Goal: Transaction & Acquisition: Purchase product/service

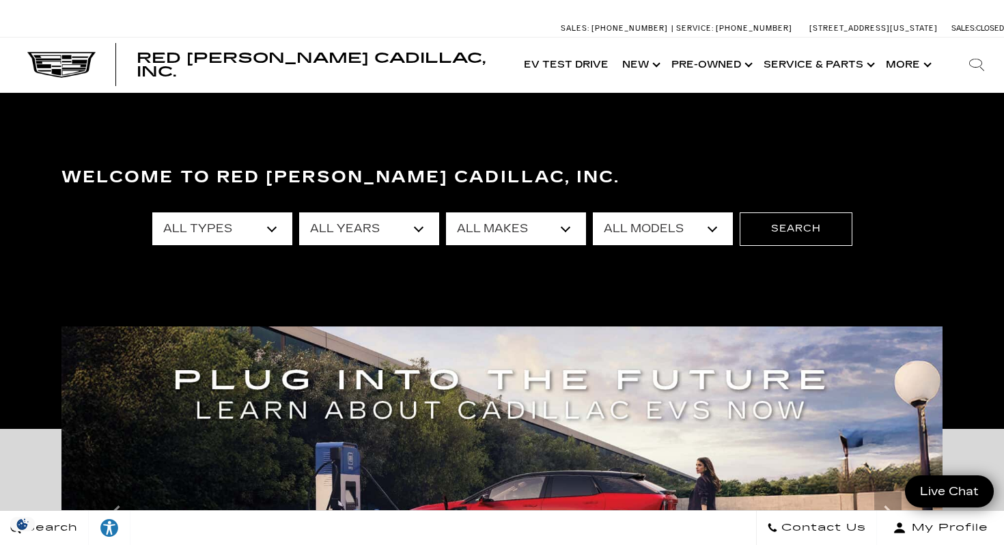
click at [697, 220] on select "All Models Colorado Corvette Grand Sport Crosstrek Crown Signia CT4 CT5 Equinox…" at bounding box center [663, 228] width 140 height 33
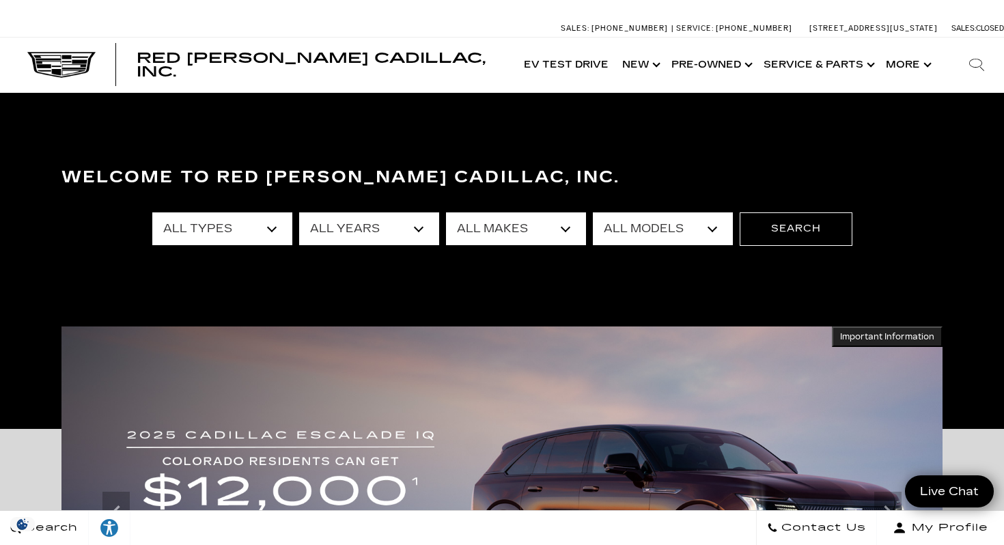
select select "LYRIQ"
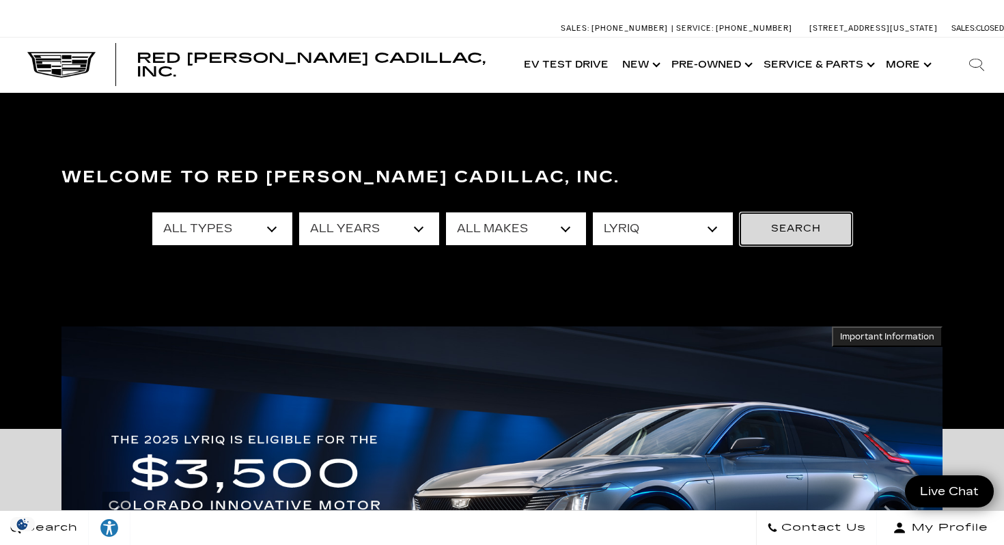
click at [781, 244] on button "Search" at bounding box center [796, 228] width 113 height 33
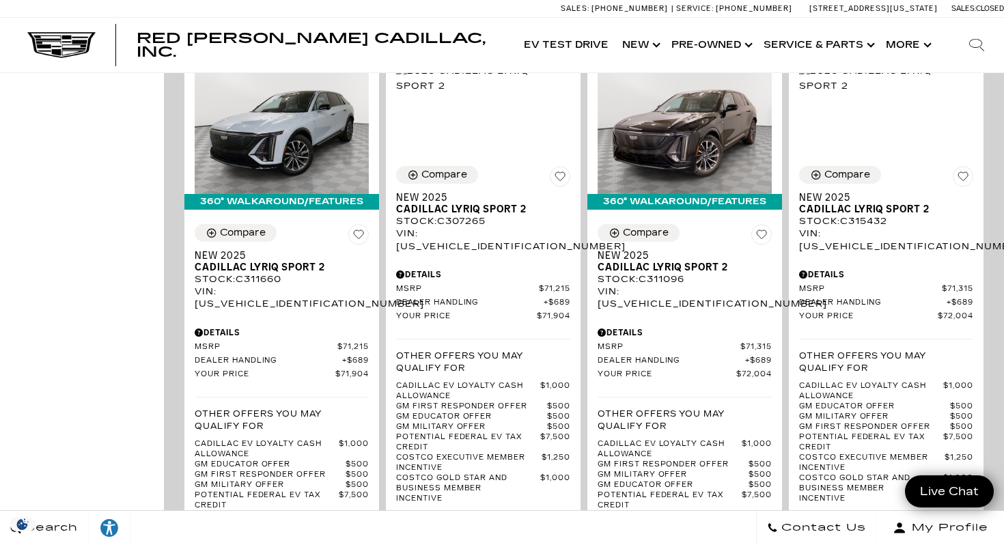
scroll to position [1072, 0]
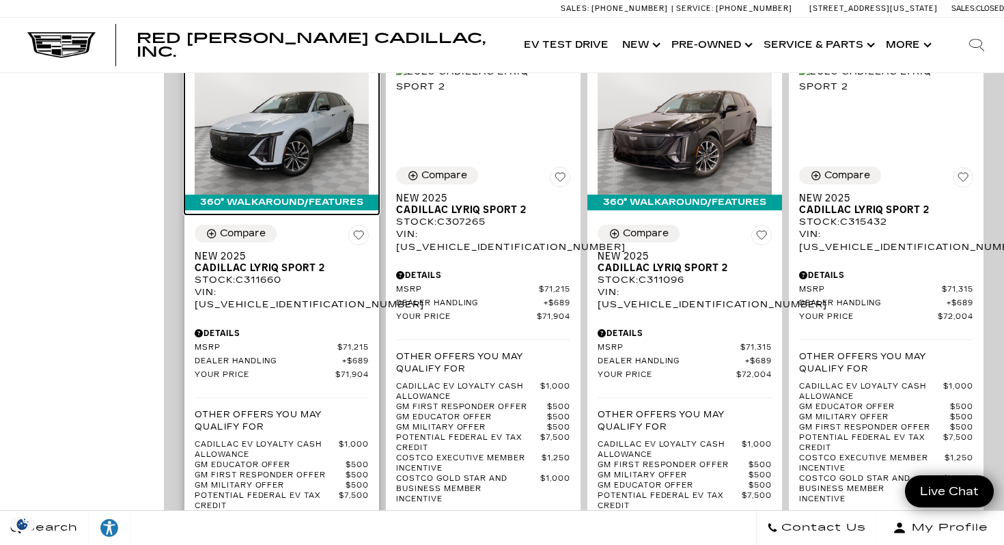
click at [257, 96] on img at bounding box center [282, 129] width 174 height 130
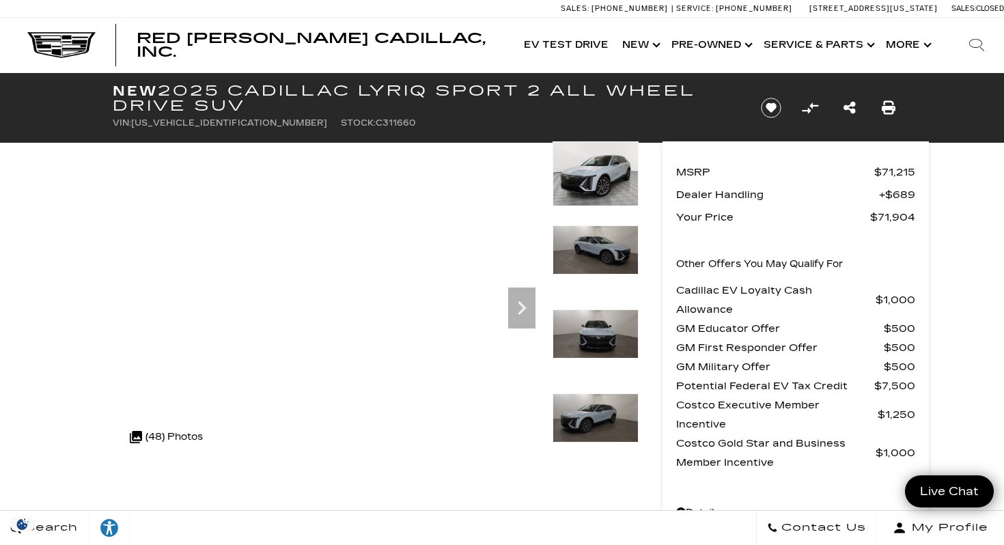
scroll to position [1, 0]
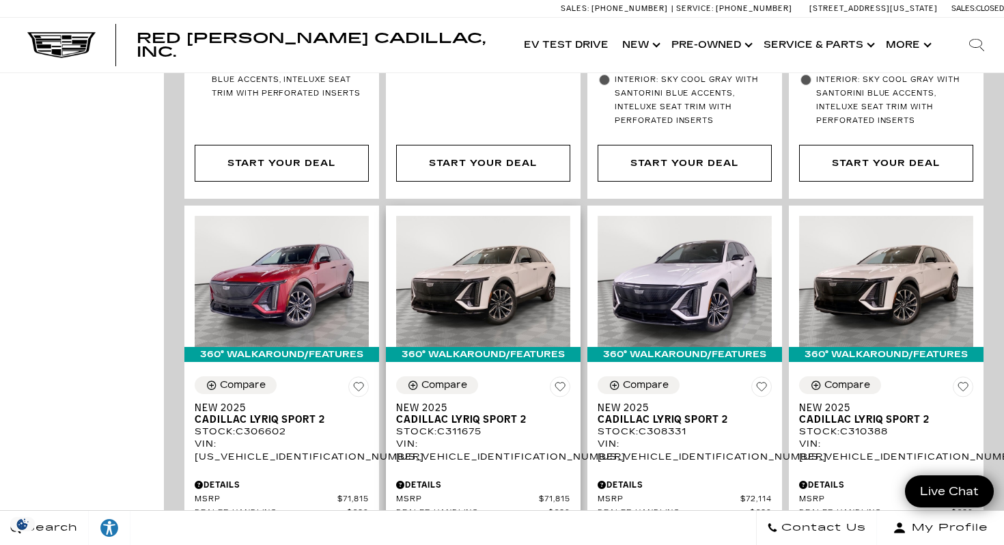
scroll to position [2392, 0]
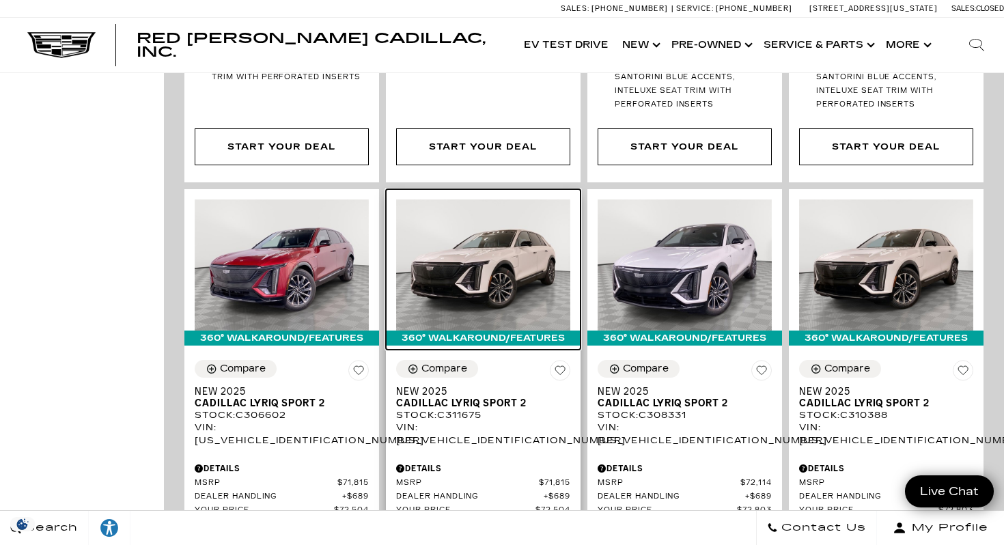
click at [486, 219] on img at bounding box center [483, 264] width 174 height 130
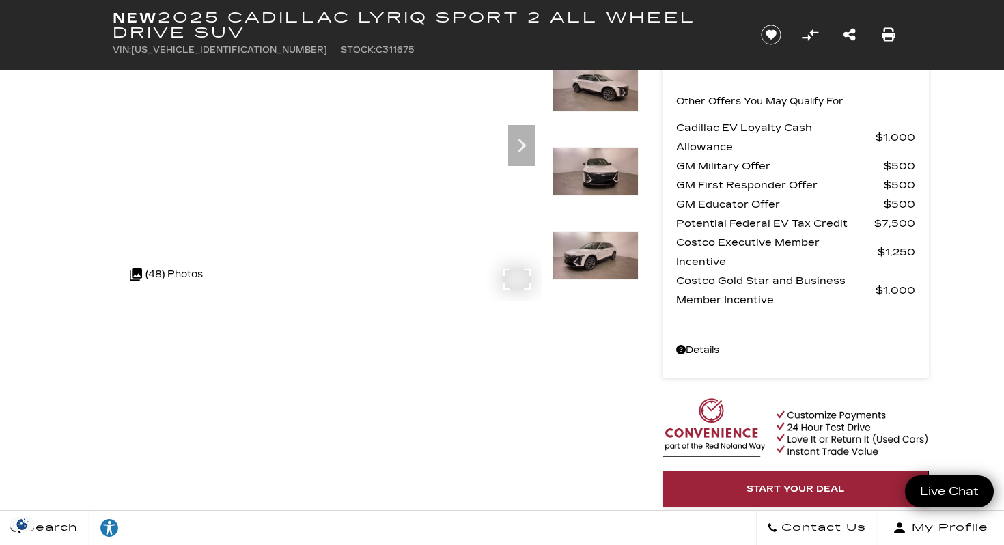
scroll to position [167, 0]
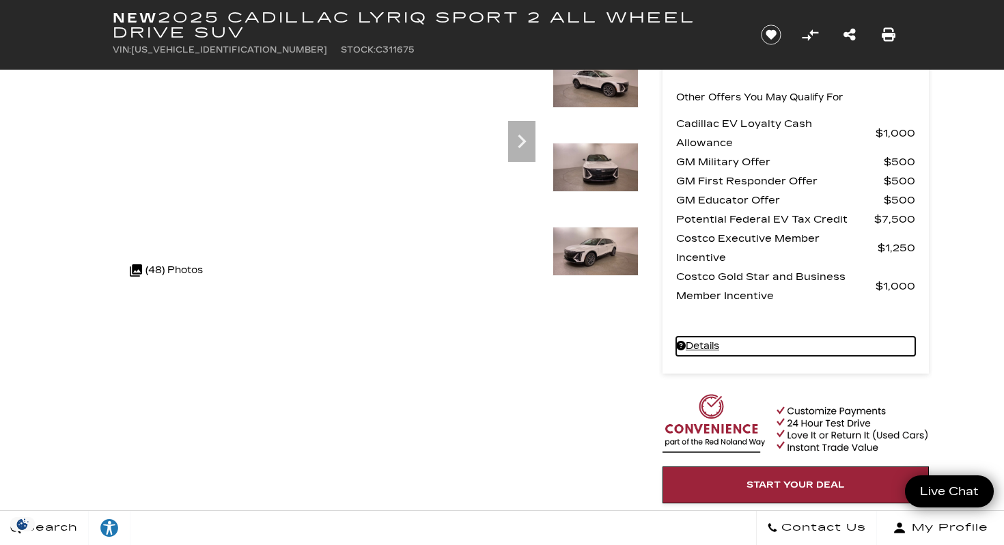
click at [711, 341] on link "Details New 2025 Cadillac LYRIQ Sport 2 All Wheel Drive SUV" at bounding box center [795, 346] width 239 height 19
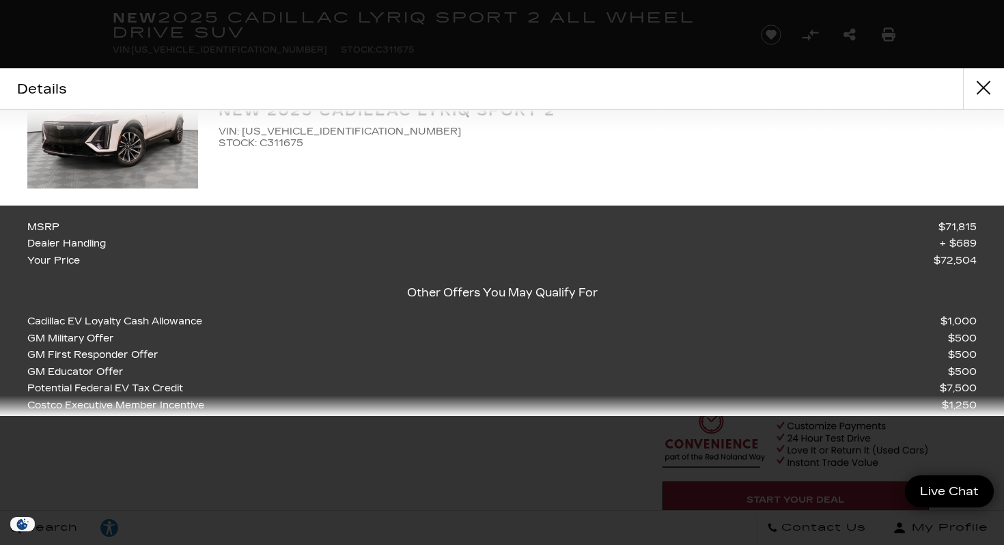
scroll to position [0, 0]
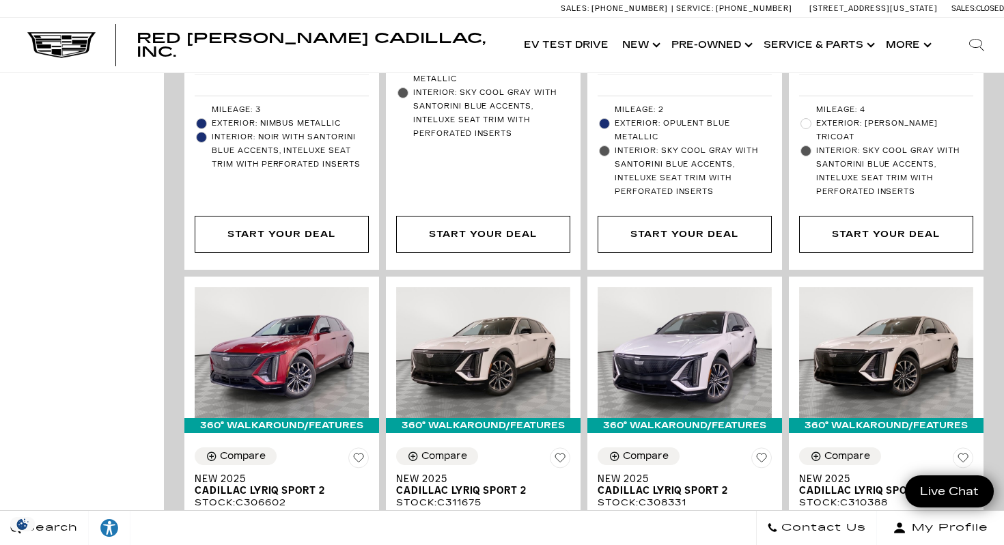
scroll to position [2303, 0]
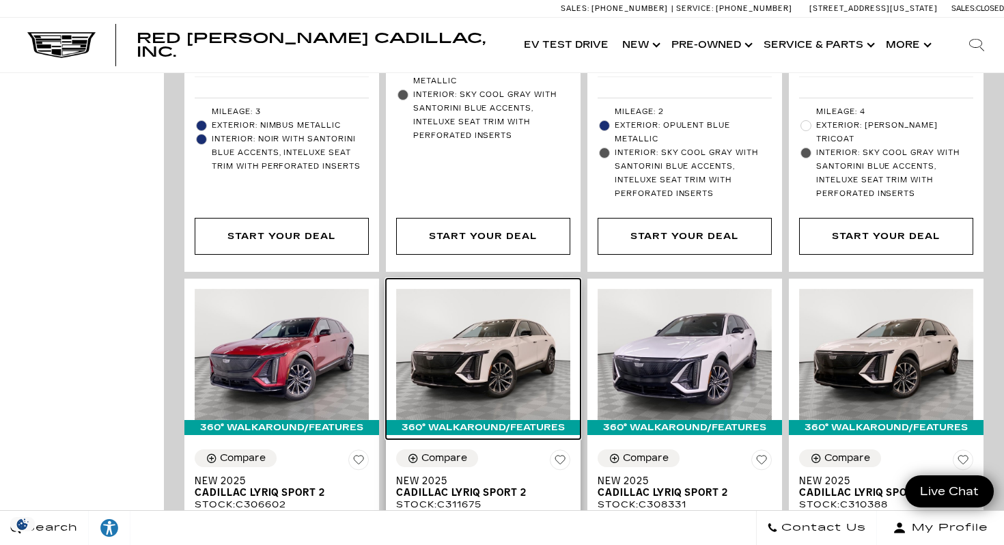
click at [434, 289] on img at bounding box center [483, 354] width 174 height 130
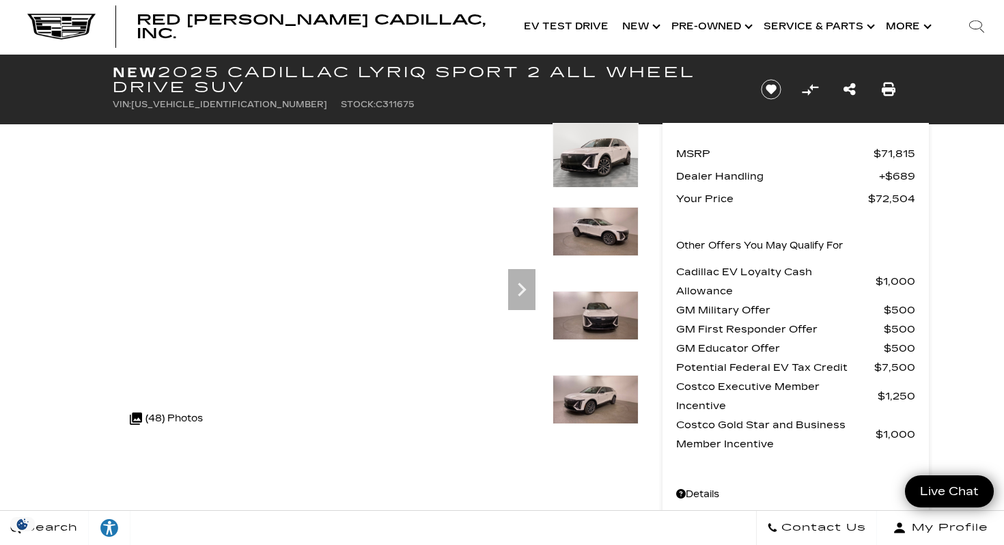
scroll to position [14, 0]
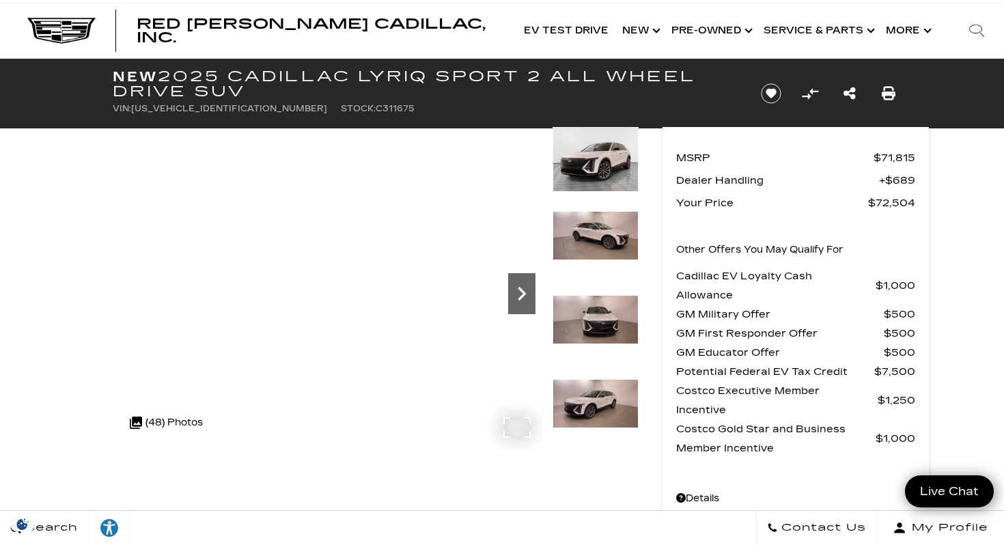
click at [526, 289] on icon "Next" at bounding box center [521, 293] width 27 height 27
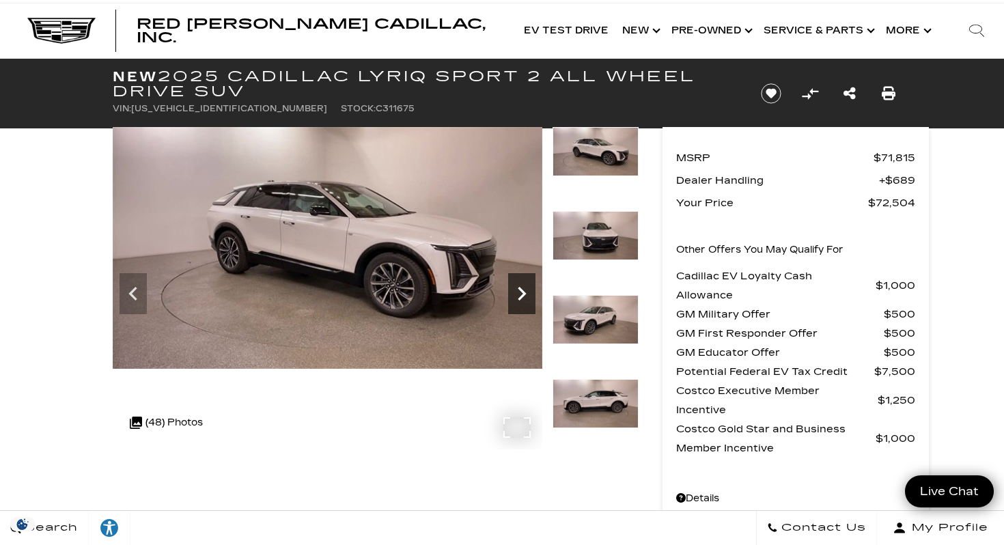
click at [526, 289] on icon "Next" at bounding box center [521, 293] width 27 height 27
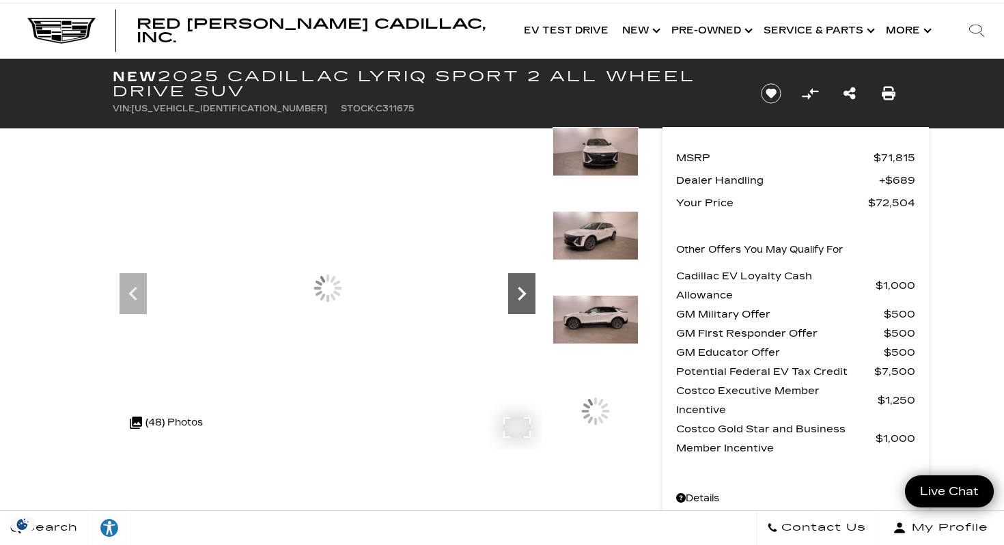
click at [526, 289] on icon "Next" at bounding box center [521, 293] width 27 height 27
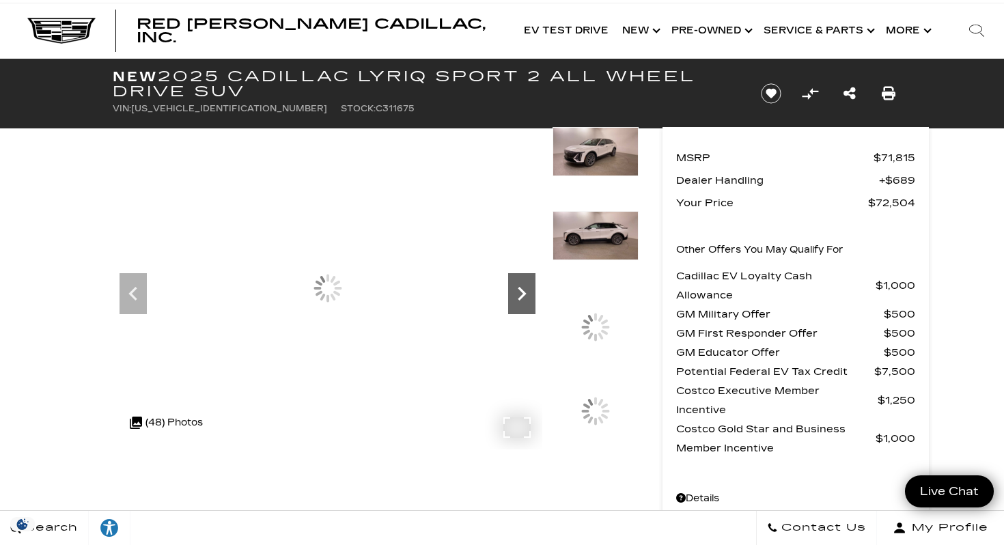
click at [526, 289] on icon "Next" at bounding box center [521, 293] width 27 height 27
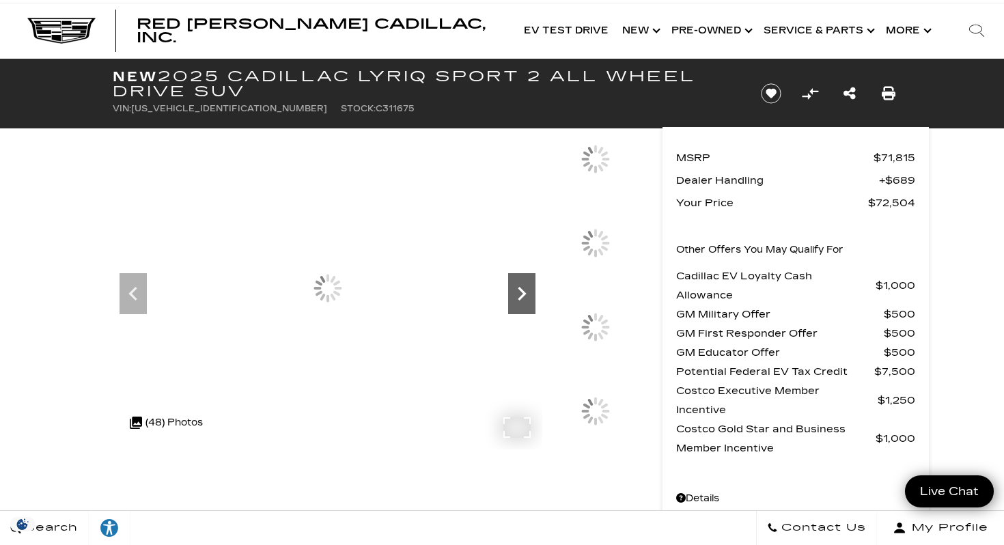
click at [526, 289] on icon "Next" at bounding box center [521, 293] width 27 height 27
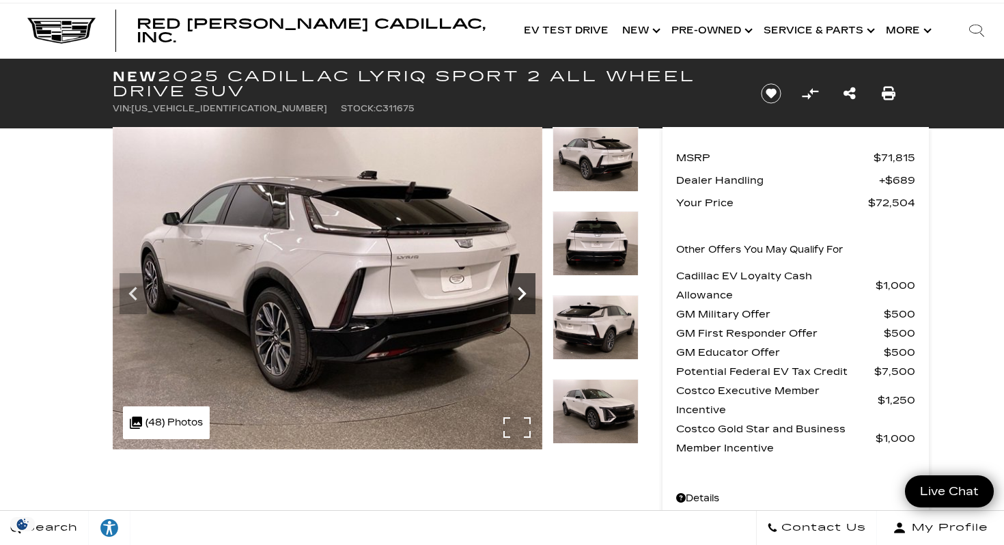
click at [526, 289] on icon "Next" at bounding box center [521, 293] width 27 height 27
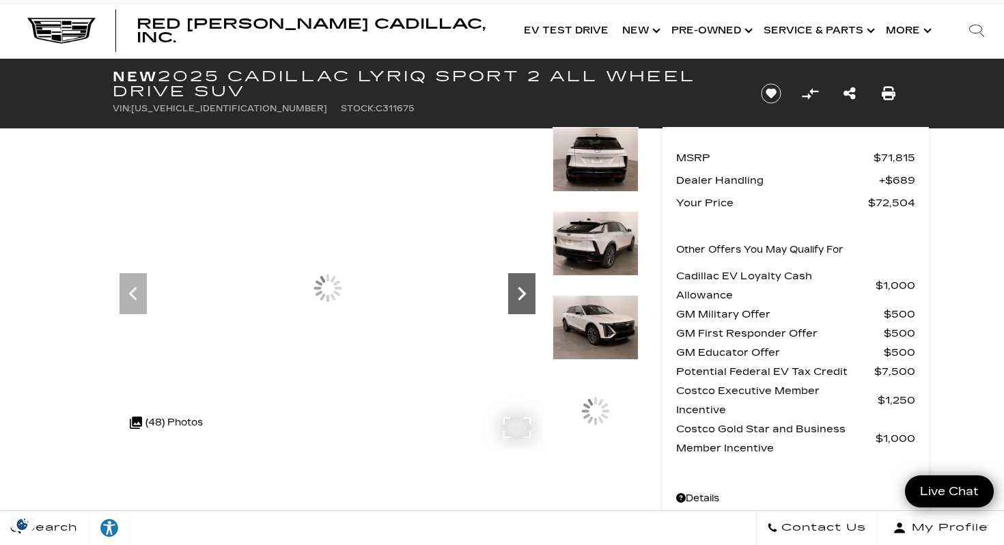
click at [526, 289] on icon "Next" at bounding box center [521, 293] width 27 height 27
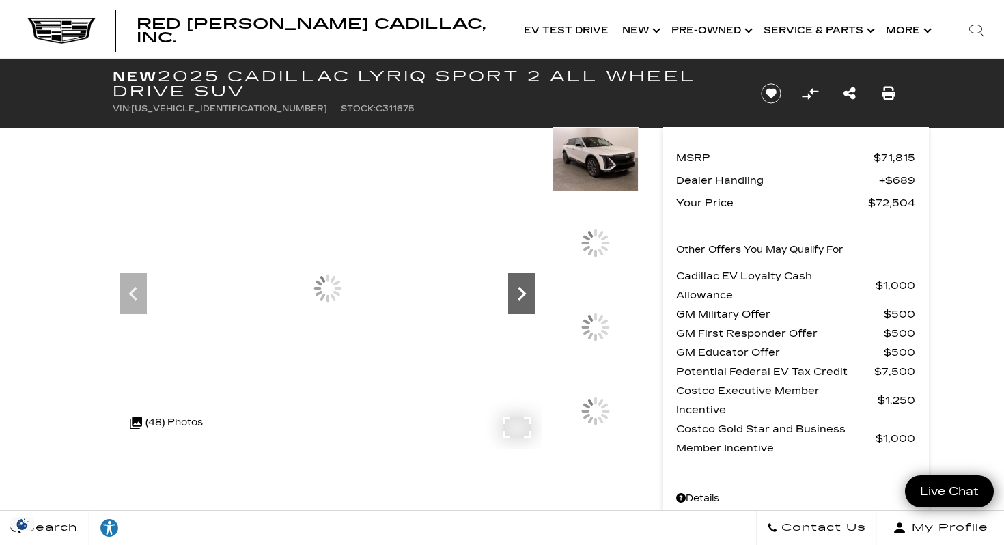
click at [526, 289] on icon "Next" at bounding box center [521, 293] width 27 height 27
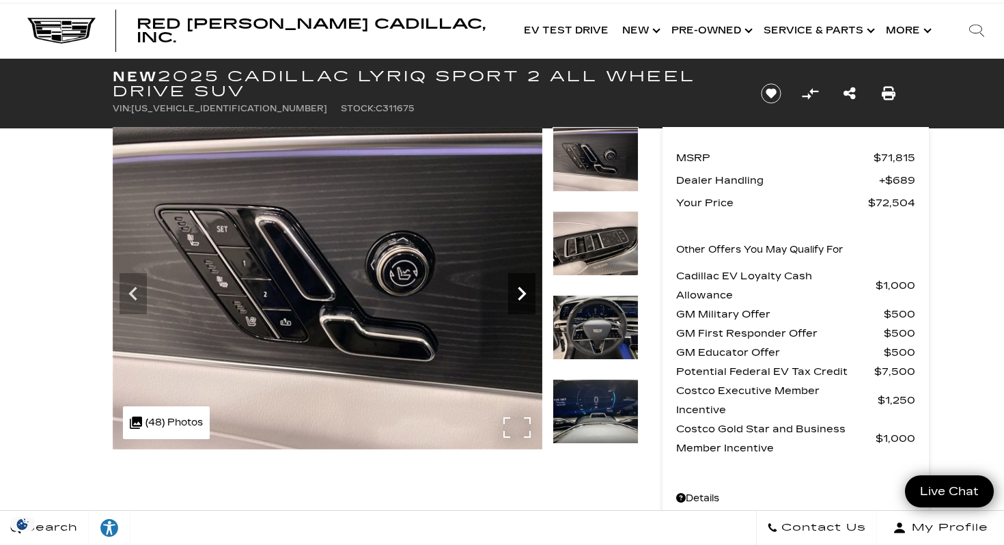
click at [526, 289] on icon "Next" at bounding box center [521, 293] width 27 height 27
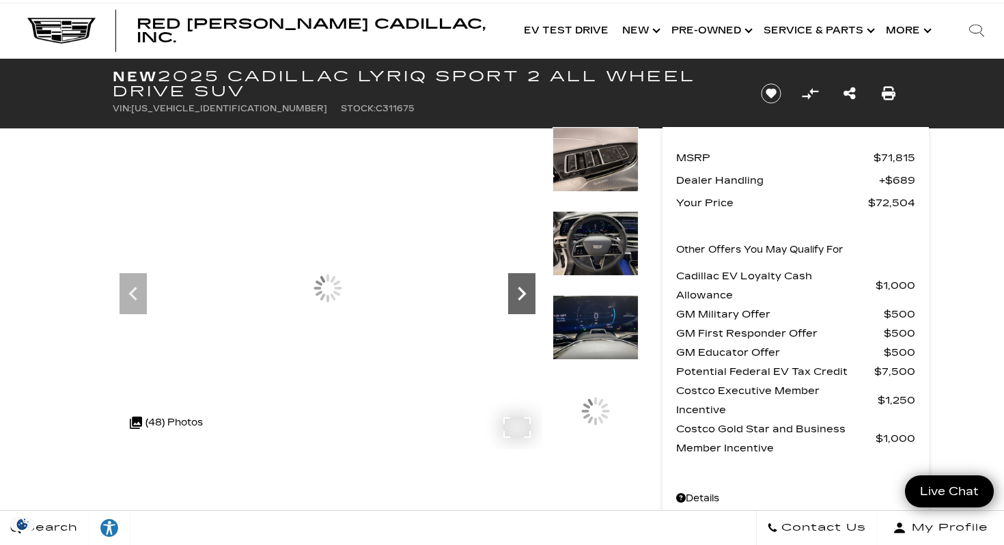
click at [526, 289] on icon "Next" at bounding box center [521, 293] width 27 height 27
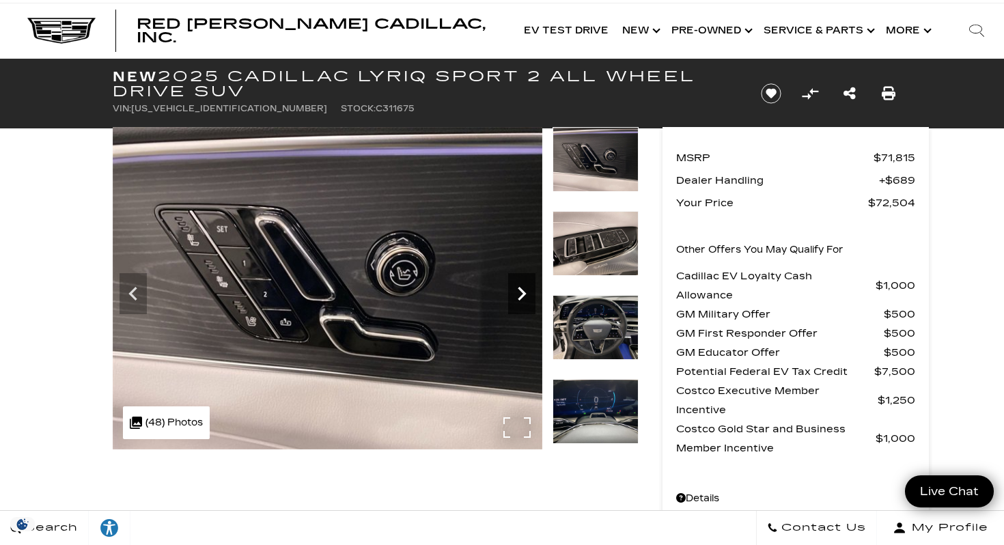
click at [526, 289] on icon "Next" at bounding box center [521, 293] width 27 height 27
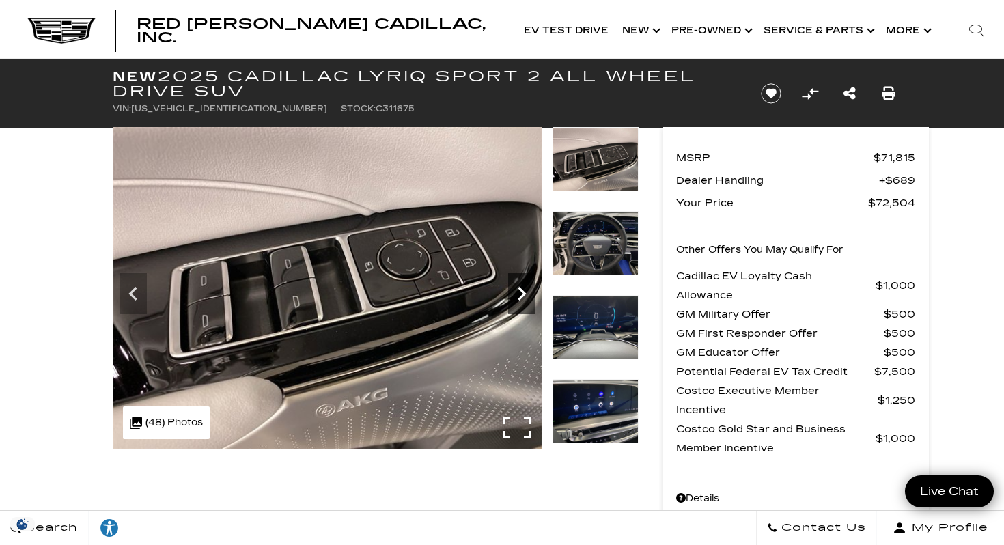
click at [526, 289] on icon "Next" at bounding box center [521, 293] width 27 height 27
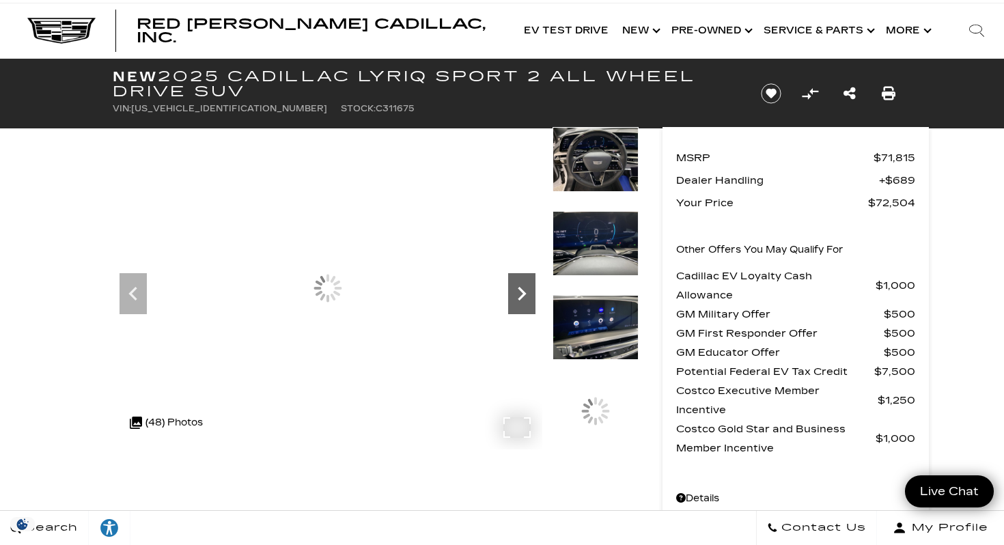
click at [526, 289] on icon "Next" at bounding box center [521, 293] width 27 height 27
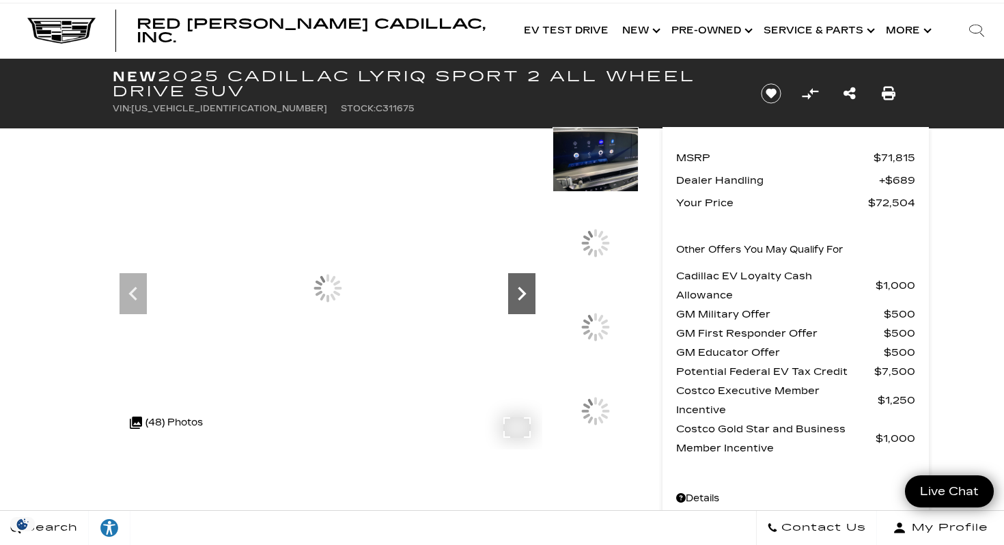
click at [526, 289] on icon "Next" at bounding box center [521, 293] width 27 height 27
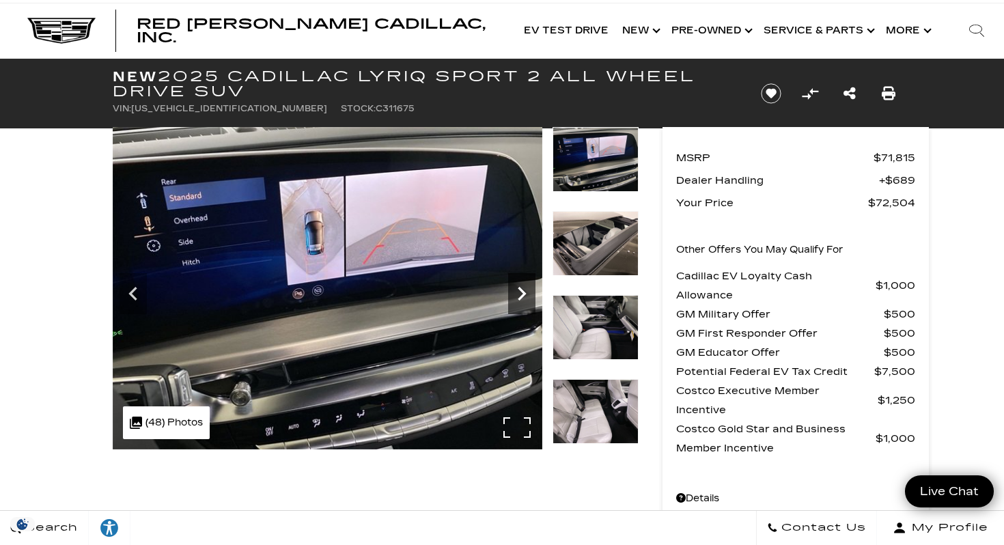
click at [527, 289] on icon "Next" at bounding box center [521, 293] width 27 height 27
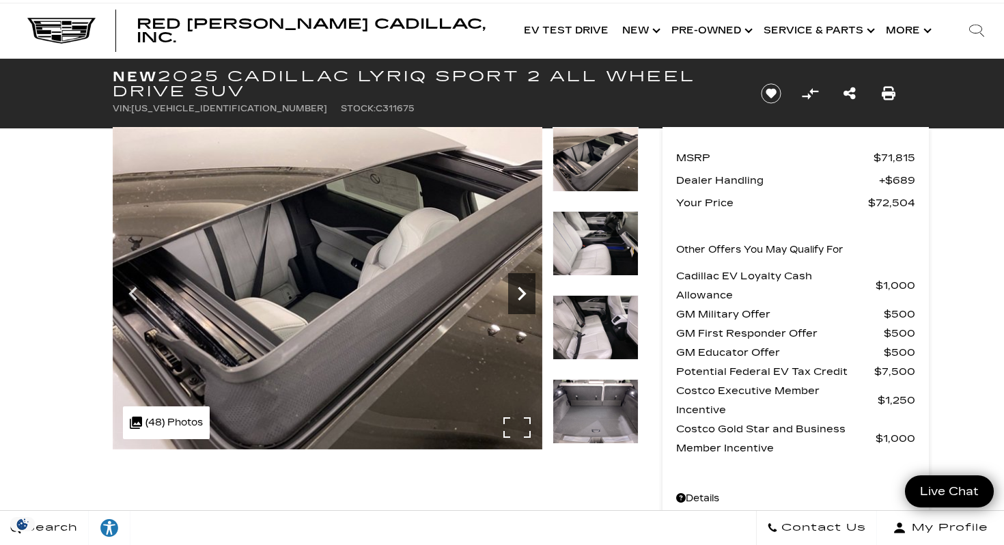
click at [529, 289] on icon "Next" at bounding box center [521, 293] width 27 height 27
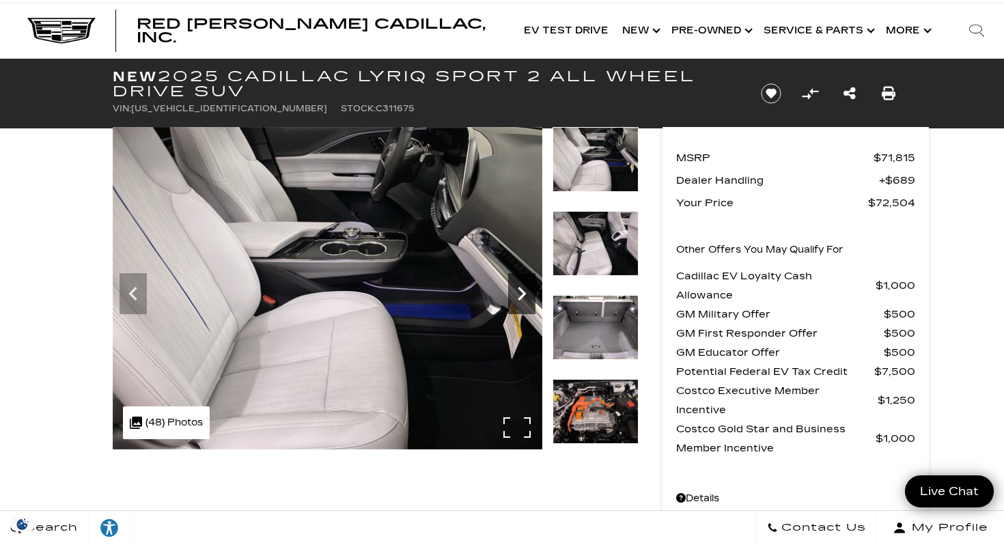
click at [530, 289] on icon "Next" at bounding box center [521, 293] width 27 height 27
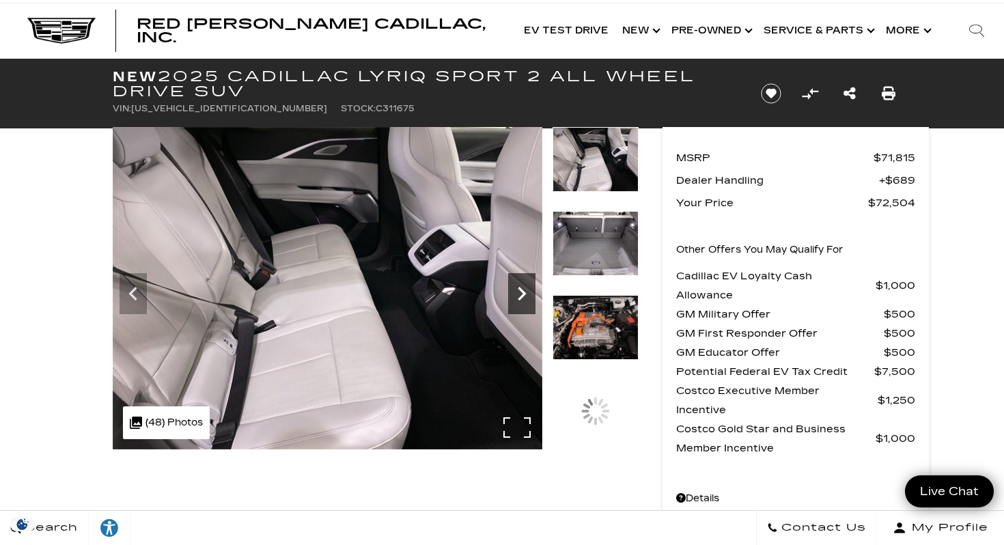
click at [530, 289] on icon "Next" at bounding box center [521, 293] width 27 height 27
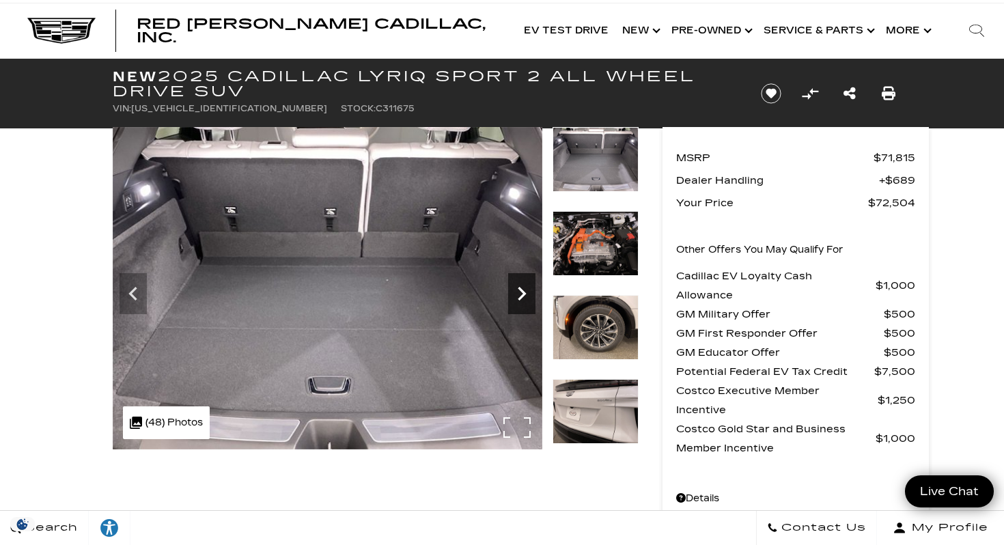
click at [531, 289] on icon "Next" at bounding box center [521, 293] width 27 height 27
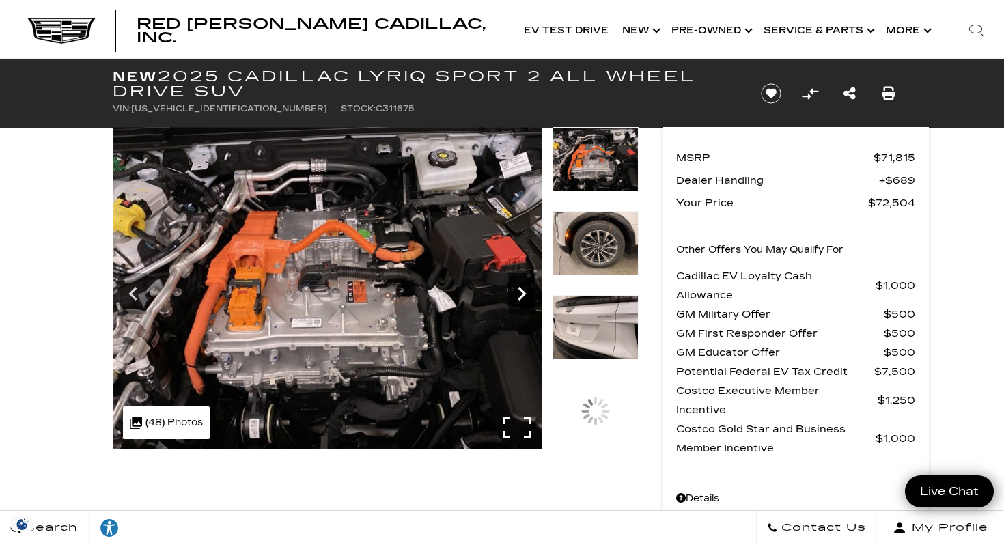
click at [531, 289] on icon "Next" at bounding box center [521, 293] width 27 height 27
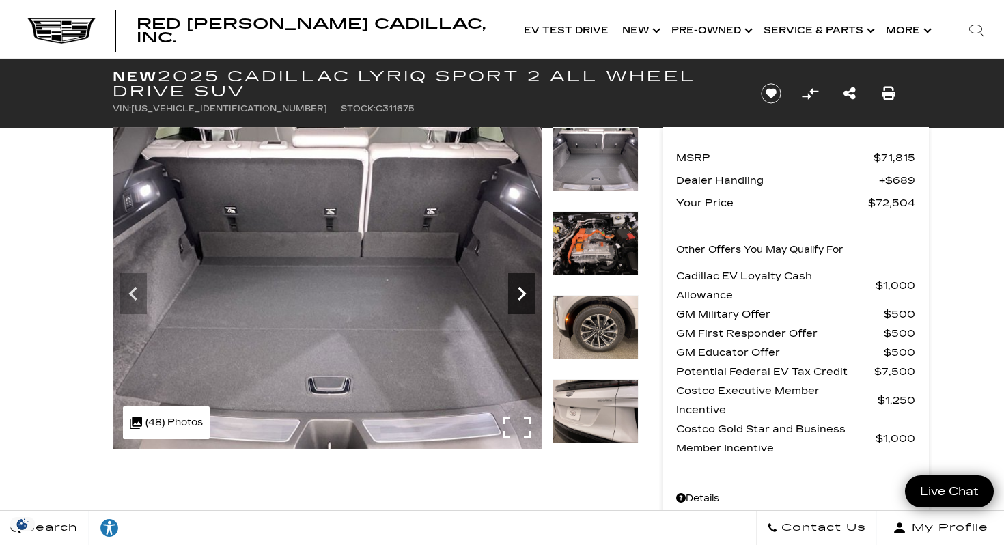
click at [531, 289] on icon "Next" at bounding box center [521, 293] width 27 height 27
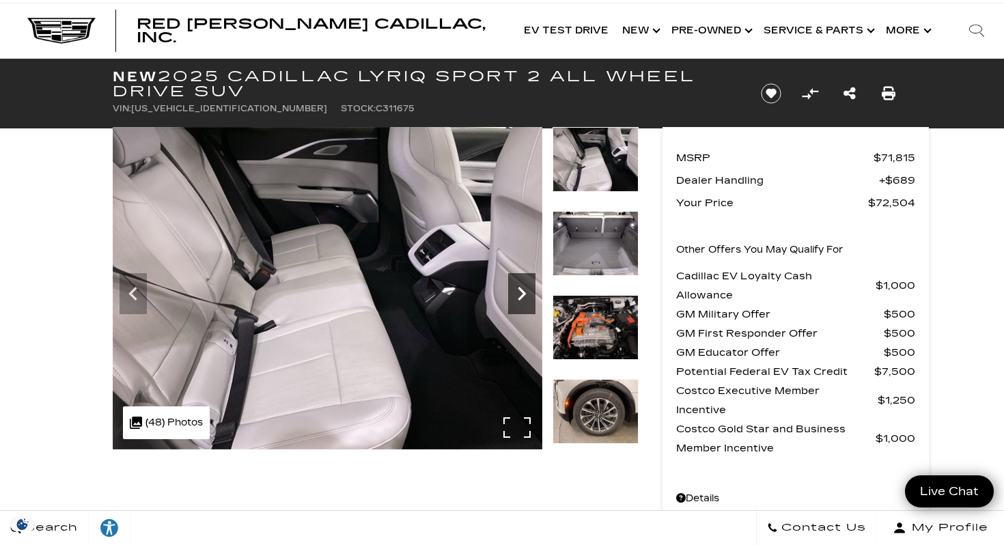
click at [532, 289] on icon "Next" at bounding box center [521, 293] width 27 height 27
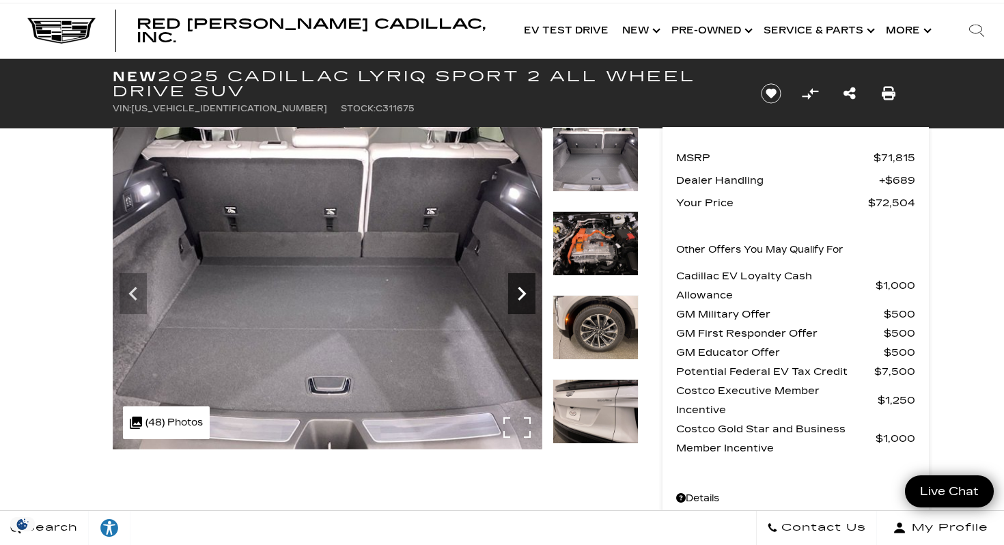
click at [532, 289] on icon "Next" at bounding box center [521, 293] width 27 height 27
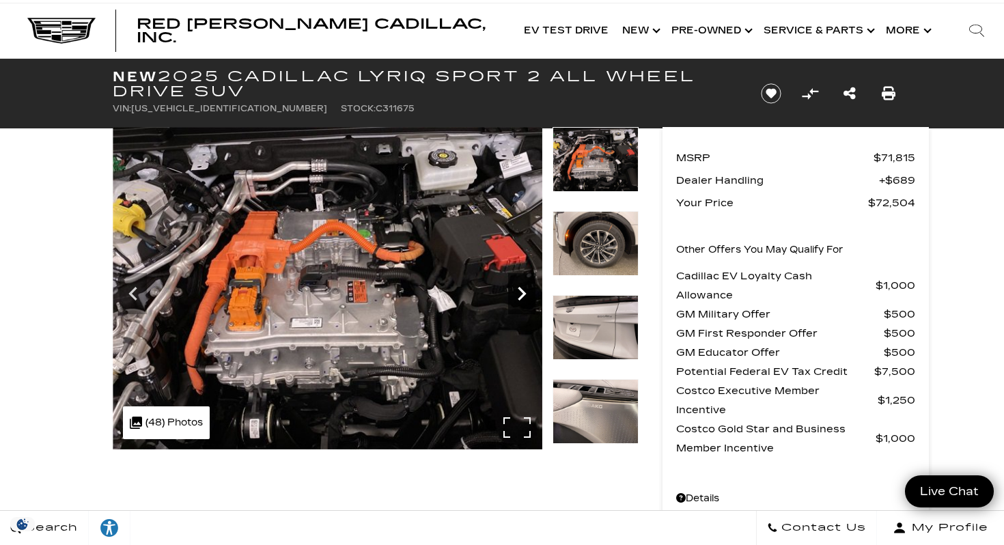
click at [533, 289] on icon "Next" at bounding box center [521, 293] width 27 height 27
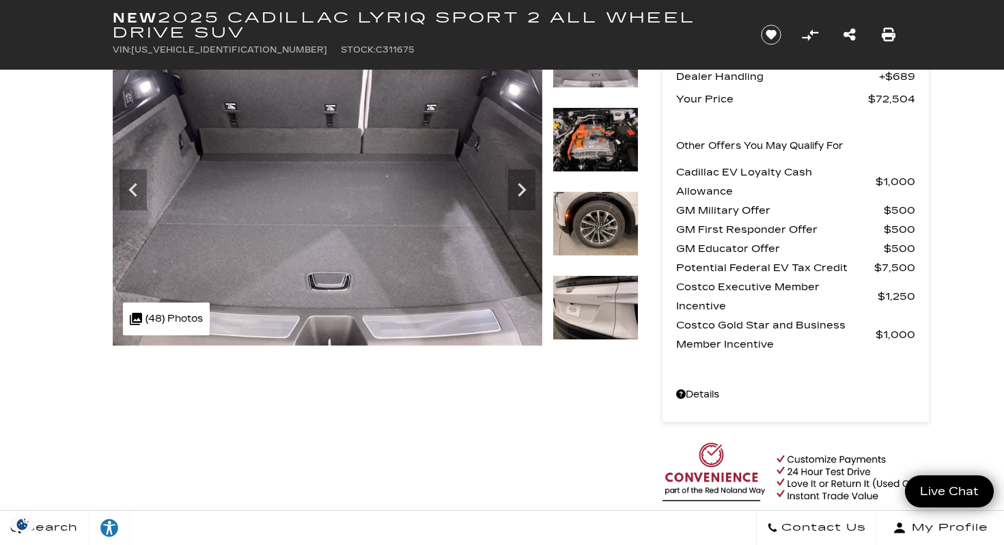
scroll to position [186, 0]
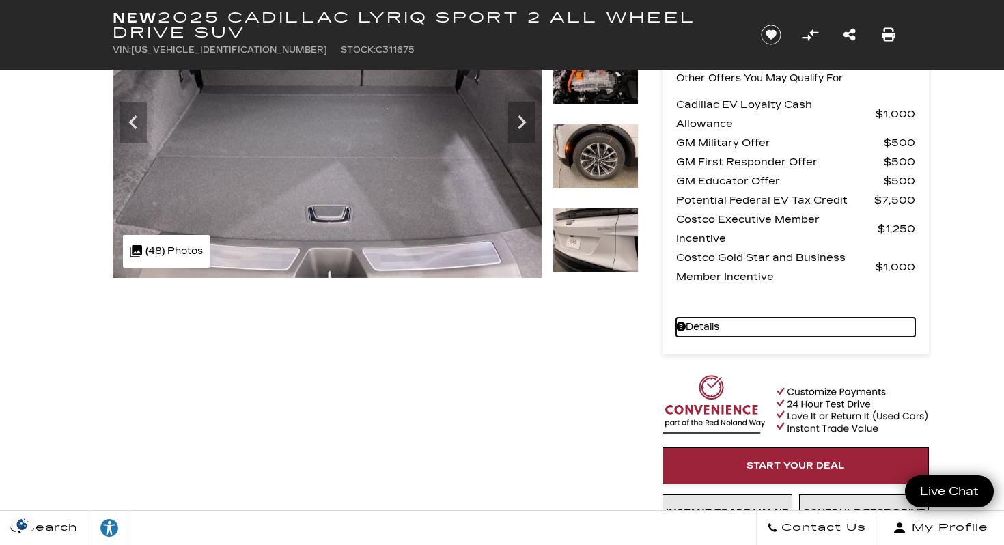
click at [698, 328] on link "Details New 2025 Cadillac LYRIQ Sport 2 All Wheel Drive SUV" at bounding box center [795, 327] width 239 height 19
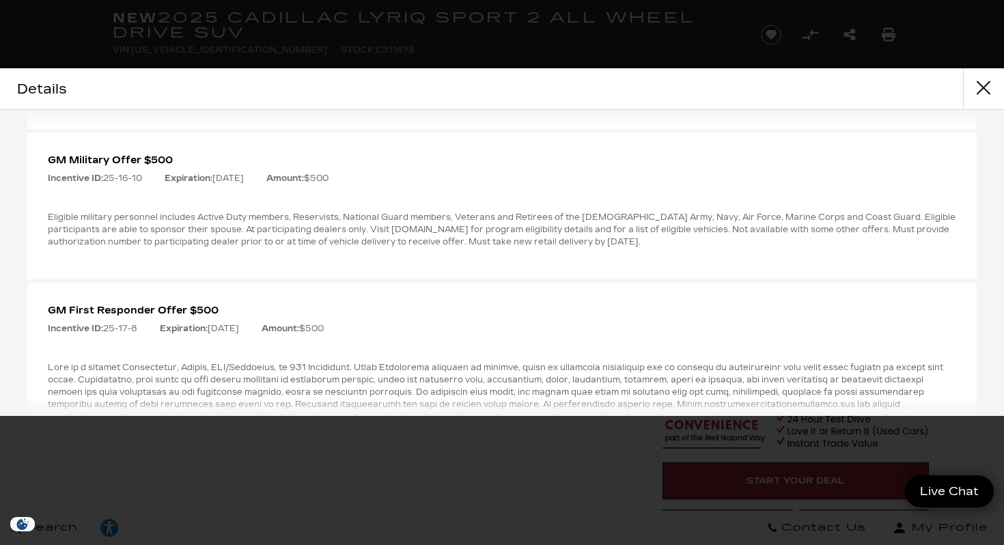
scroll to position [0, 0]
